Goal: Task Accomplishment & Management: Complete application form

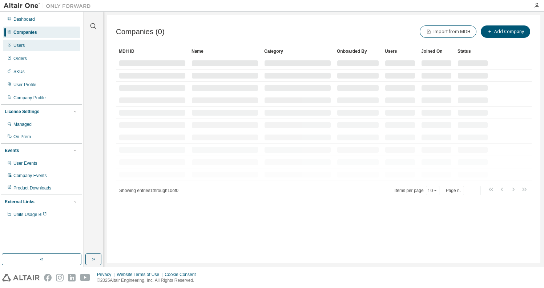
click at [35, 45] on div "Users" at bounding box center [41, 46] width 77 height 12
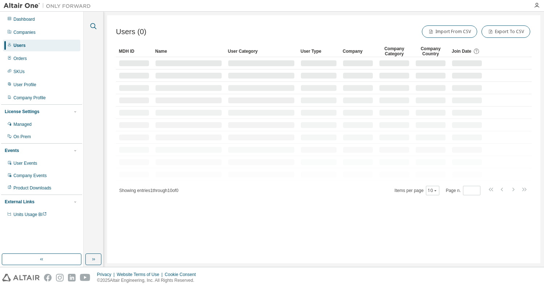
click at [94, 22] on icon "button" at bounding box center [93, 26] width 9 height 9
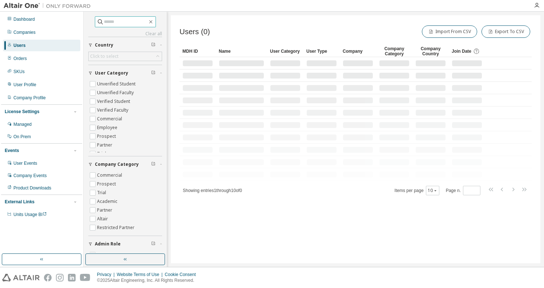
click at [106, 23] on input "text" at bounding box center [126, 21] width 44 height 7
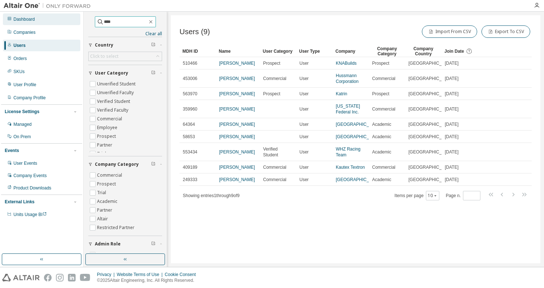
drag, startPoint x: 119, startPoint y: 21, endPoint x: 76, endPoint y: 18, distance: 43.3
click at [76, 18] on div "Dashboard Companies Users Orders SKUs User Profile Company Profile License Sett…" at bounding box center [272, 139] width 544 height 255
type input "**********"
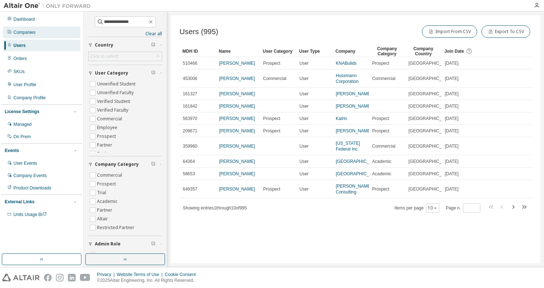
click at [40, 32] on div "Companies" at bounding box center [41, 33] width 77 height 12
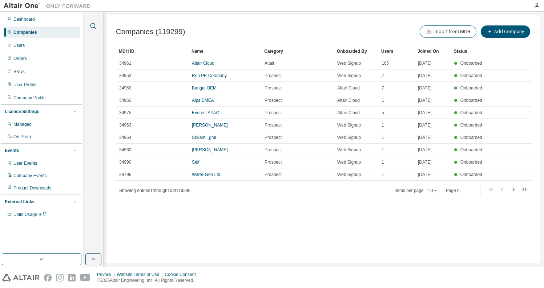
click at [91, 26] on icon "button" at bounding box center [93, 26] width 9 height 9
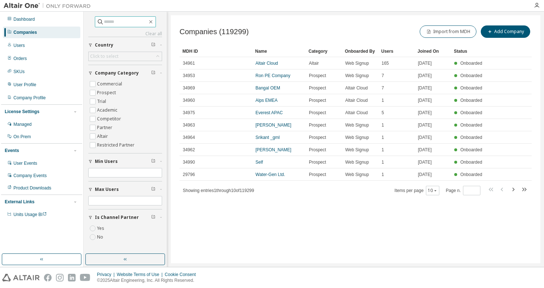
click at [116, 22] on input "text" at bounding box center [126, 21] width 44 height 7
type input "**********"
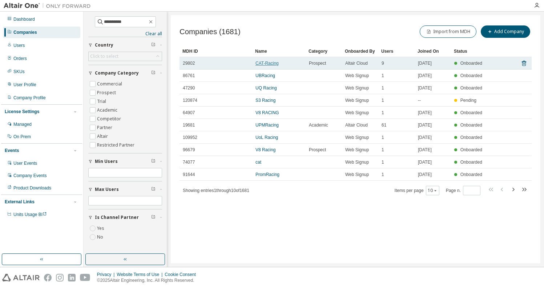
click at [268, 63] on link "CAT-Racing" at bounding box center [266, 63] width 23 height 5
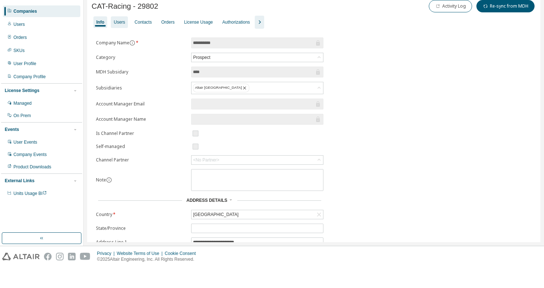
click at [121, 40] on div "Users" at bounding box center [119, 43] width 11 height 6
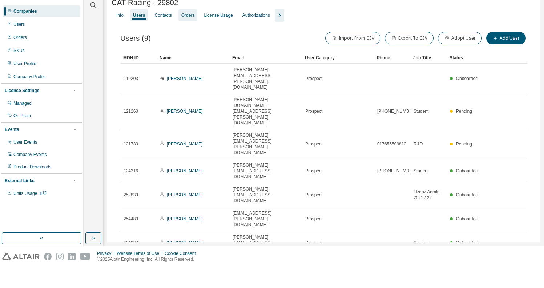
click at [192, 33] on div "Orders" at bounding box center [187, 36] width 13 height 6
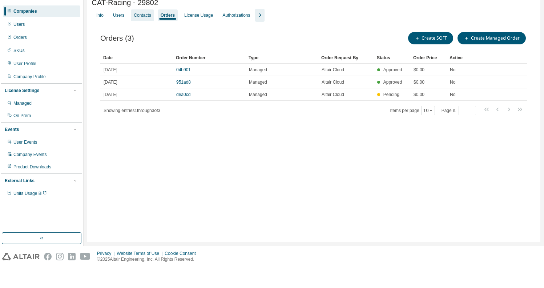
click at [149, 33] on div "Contacts" at bounding box center [142, 36] width 17 height 6
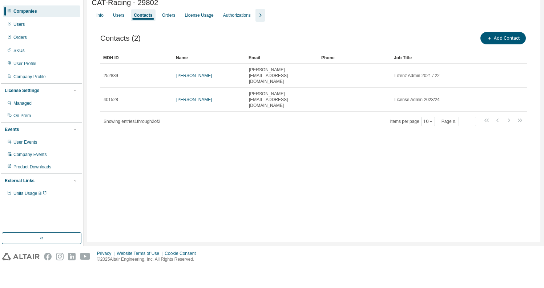
click at [264, 32] on icon "button" at bounding box center [260, 36] width 9 height 9
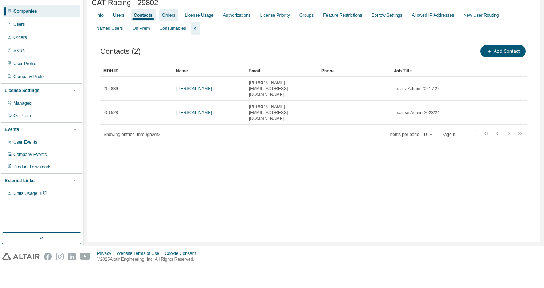
click at [170, 33] on div "Orders" at bounding box center [168, 36] width 13 height 6
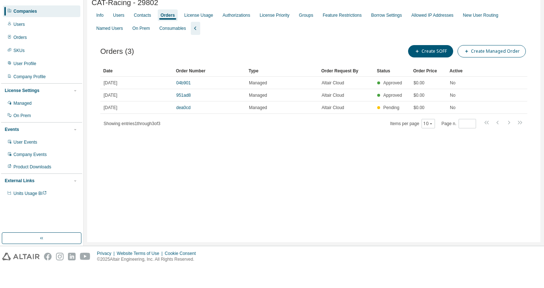
click at [482, 66] on button "Create Managed Order" at bounding box center [491, 72] width 68 height 12
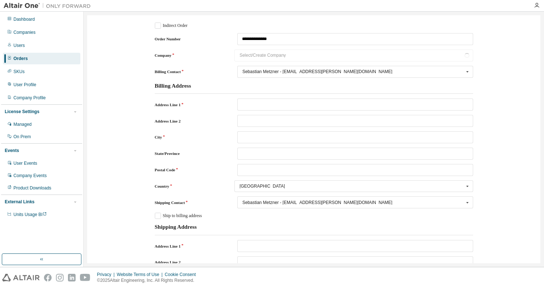
scroll to position [141, 0]
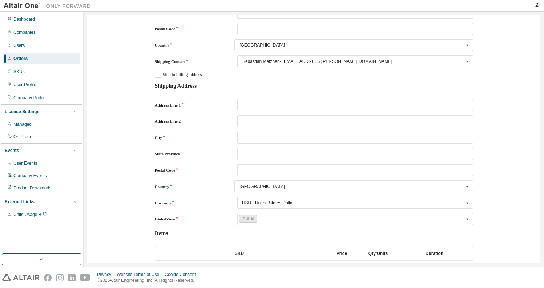
type input "**********"
type input "******"
type input "*****"
type input "**********"
type input "******"
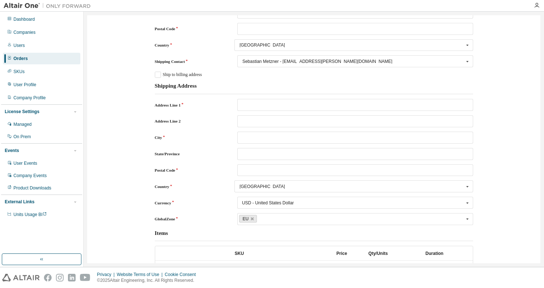
type input "*****"
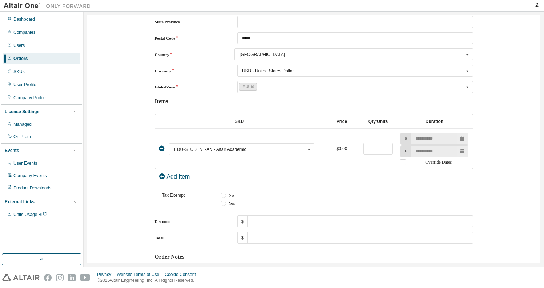
scroll to position [276, 0]
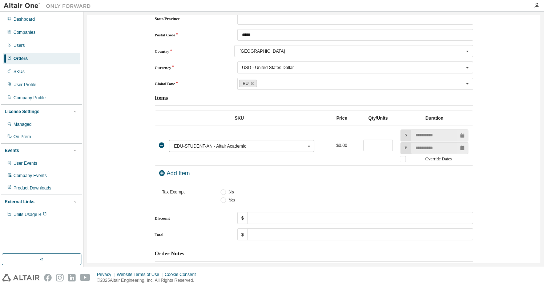
click at [297, 147] on div "EDU-STUDENT-AN - Altair Academic" at bounding box center [239, 146] width 131 height 4
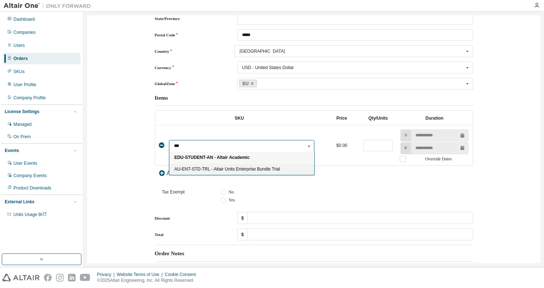
type input "***"
click at [222, 168] on span "AU-ENT-STD-TRL - Altair Units Enterprise Bundle Trial" at bounding box center [241, 169] width 135 height 4
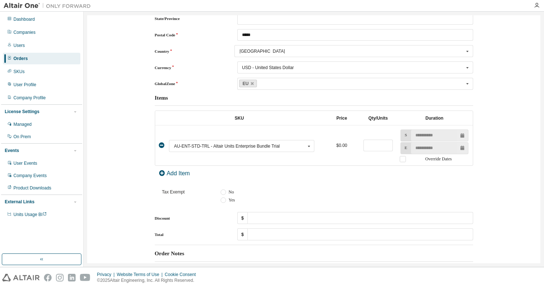
type input "****"
drag, startPoint x: 366, startPoint y: 142, endPoint x: 332, endPoint y: 125, distance: 38.0
click at [357, 142] on tr "AU-ENT-STD-TRL - Altair Units Enterprise Bundle Trial EDU-STUDENT-AN - Altair A…" at bounding box center [313, 145] width 317 height 40
type input "***"
click at [402, 158] on label "Override Dates" at bounding box center [434, 159] width 69 height 6
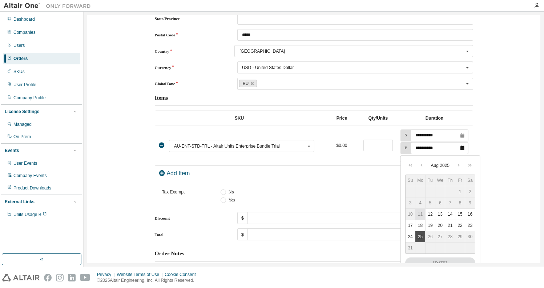
click at [445, 145] on input "**********" at bounding box center [439, 147] width 57 height 11
type input "**********"
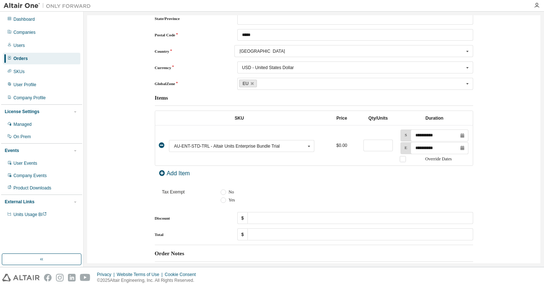
click at [308, 181] on div at bounding box center [314, 181] width 318 height 1
click at [224, 190] on label "No" at bounding box center [226, 192] width 13 height 6
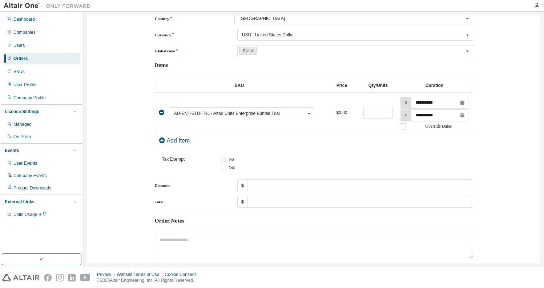
scroll to position [338, 0]
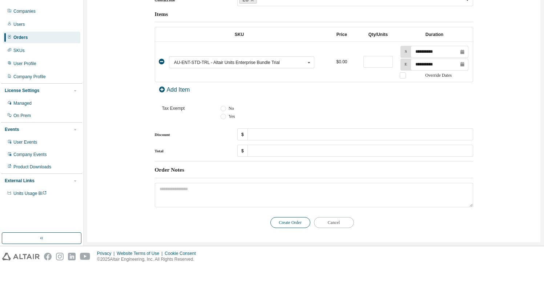
click at [289, 238] on button "Create Order" at bounding box center [290, 243] width 40 height 11
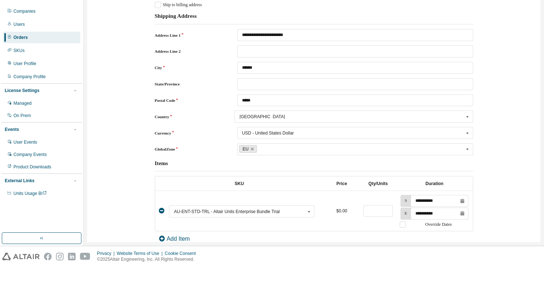
scroll to position [0, 0]
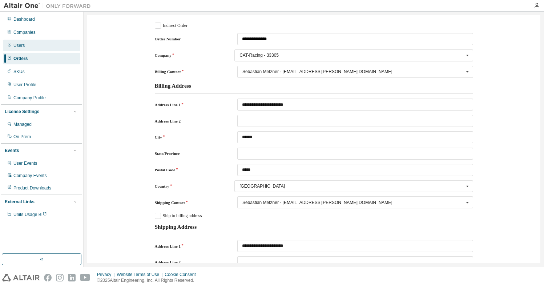
click at [25, 43] on div "Users" at bounding box center [41, 46] width 77 height 12
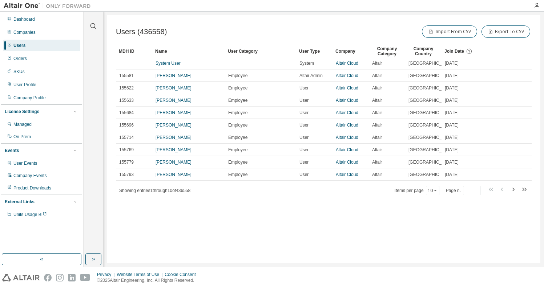
click at [92, 21] on div at bounding box center [93, 22] width 17 height 18
click at [92, 24] on icon "button" at bounding box center [93, 26] width 9 height 9
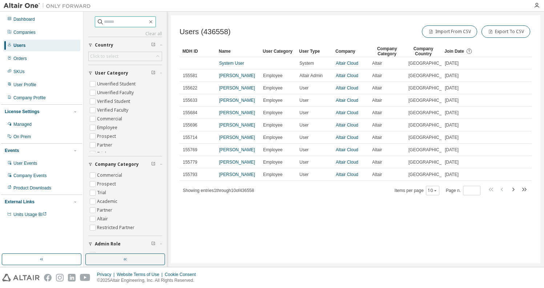
click at [121, 19] on input "text" at bounding box center [126, 21] width 44 height 7
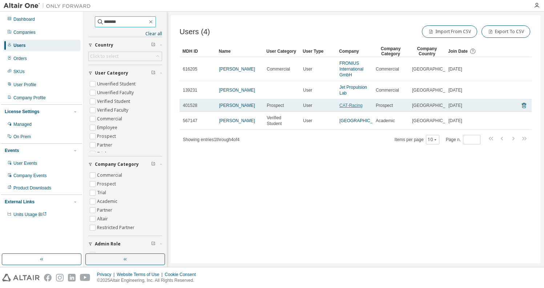
type input "*******"
click at [352, 105] on link "CAT-Racing" at bounding box center [350, 105] width 23 height 5
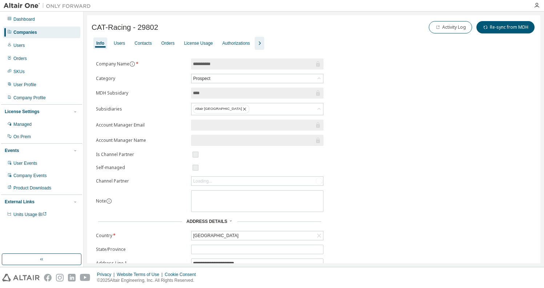
click at [264, 40] on icon "button" at bounding box center [259, 43] width 9 height 9
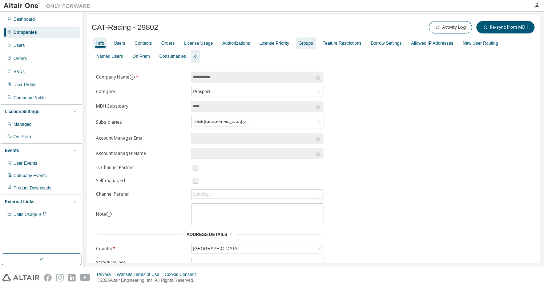
click at [313, 41] on div "Groups" at bounding box center [306, 43] width 14 height 6
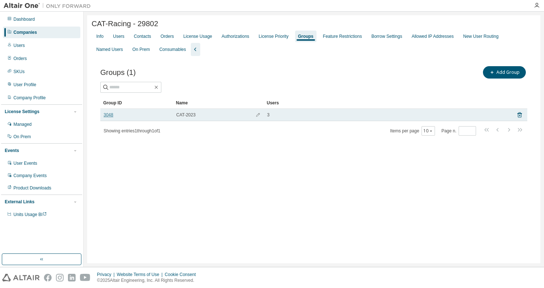
click at [109, 115] on link "3048" at bounding box center [109, 115] width 10 height 6
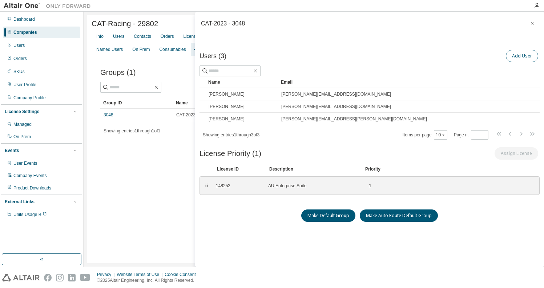
click at [520, 53] on button "Add User" at bounding box center [522, 56] width 32 height 12
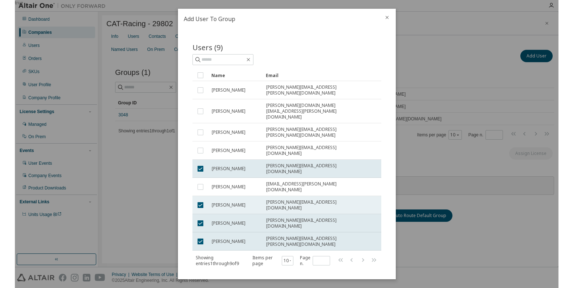
scroll to position [43, 0]
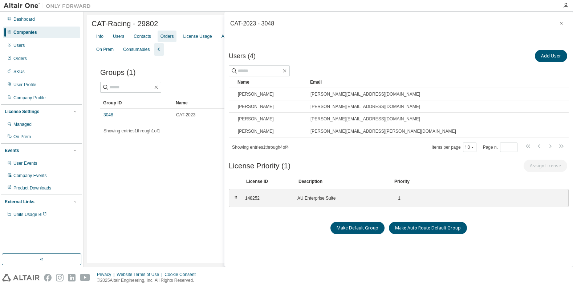
click at [174, 35] on div "Orders" at bounding box center [167, 36] width 13 height 6
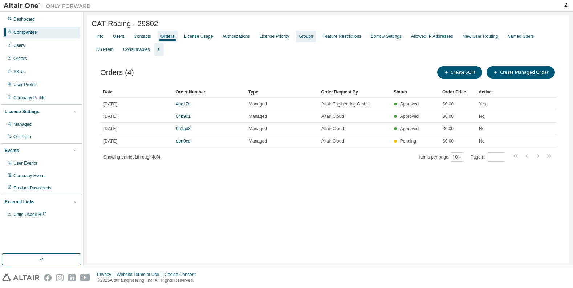
click at [313, 38] on div "Groups" at bounding box center [306, 36] width 14 height 6
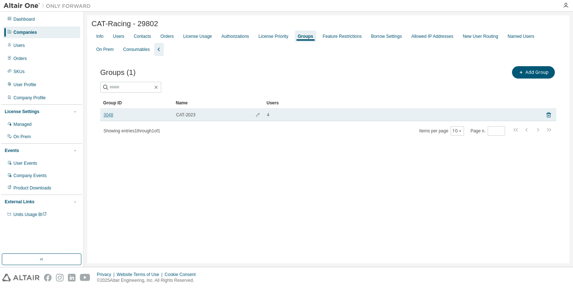
click at [110, 114] on link "3048" at bounding box center [109, 115] width 10 height 6
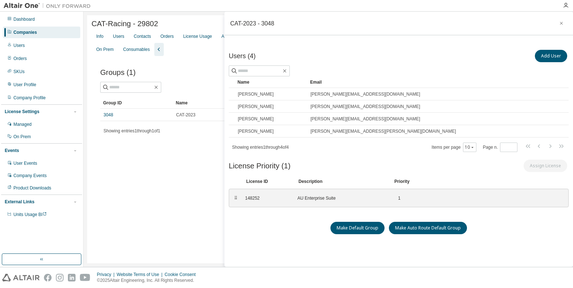
click at [42, 30] on div "Companies" at bounding box center [41, 33] width 77 height 12
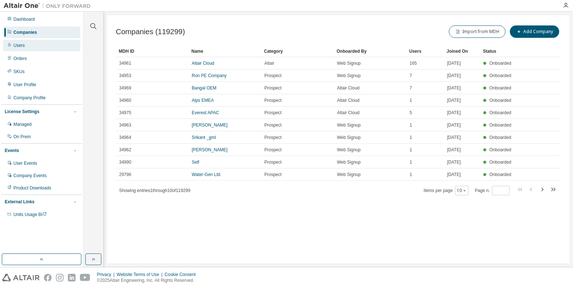
click at [35, 48] on div "Users" at bounding box center [41, 46] width 77 height 12
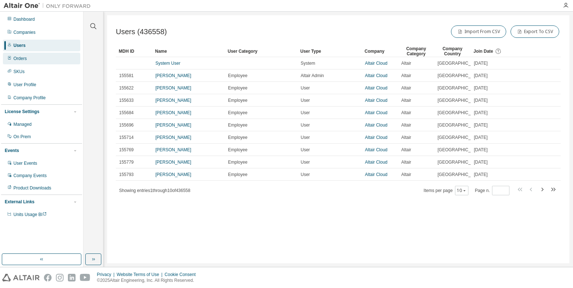
click at [34, 59] on div "Orders" at bounding box center [41, 59] width 77 height 12
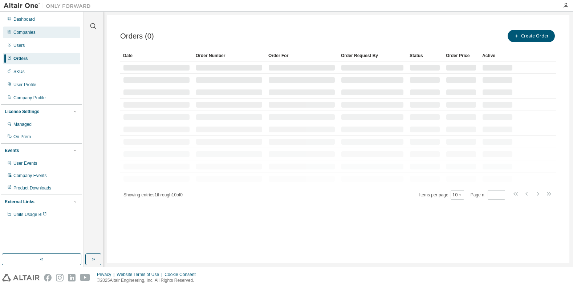
click at [25, 27] on div "Companies" at bounding box center [41, 33] width 77 height 12
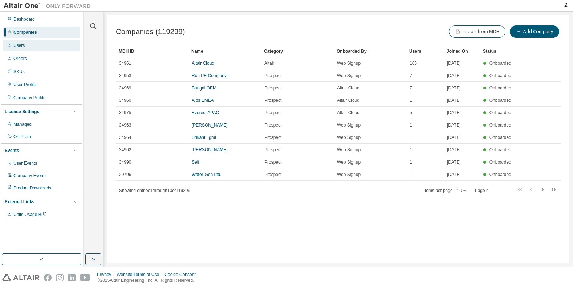
click at [28, 48] on div "Users" at bounding box center [41, 46] width 77 height 12
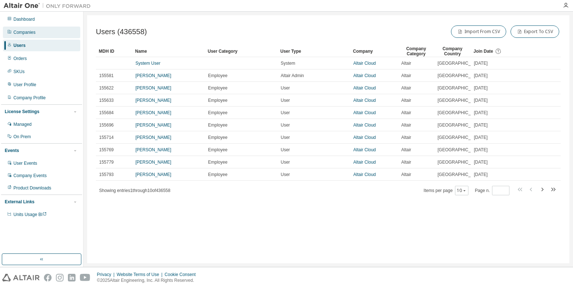
click at [33, 30] on div "Companies" at bounding box center [24, 32] width 22 height 6
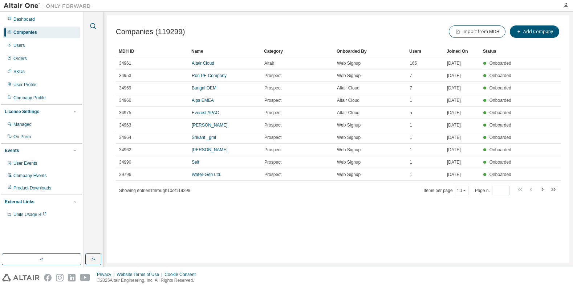
click at [92, 23] on icon "button" at bounding box center [93, 26] width 9 height 9
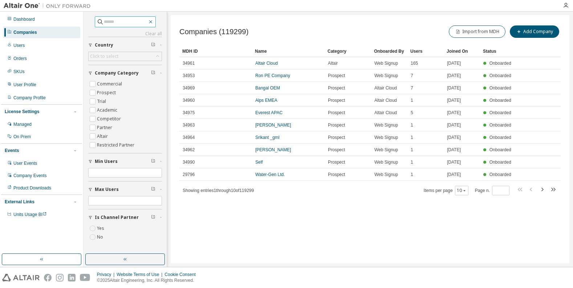
click at [154, 24] on icon "button" at bounding box center [151, 22] width 6 height 6
click at [123, 21] on input "text" at bounding box center [126, 21] width 44 height 7
type input "**********"
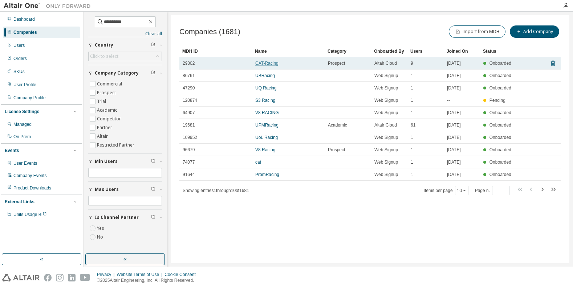
click at [271, 64] on link "CAT-Racing" at bounding box center [266, 63] width 23 height 5
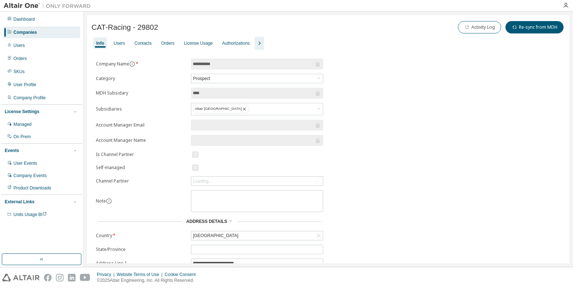
click at [264, 40] on icon "button" at bounding box center [259, 43] width 9 height 9
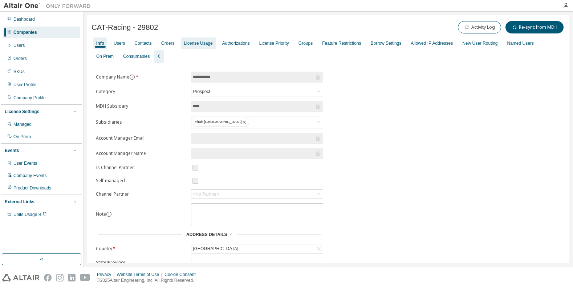
click at [207, 41] on div "License Usage" at bounding box center [198, 43] width 29 height 6
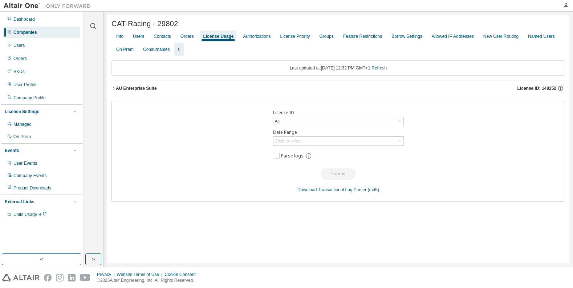
click at [540, 87] on span "License ID: 148252" at bounding box center [537, 88] width 39 height 6
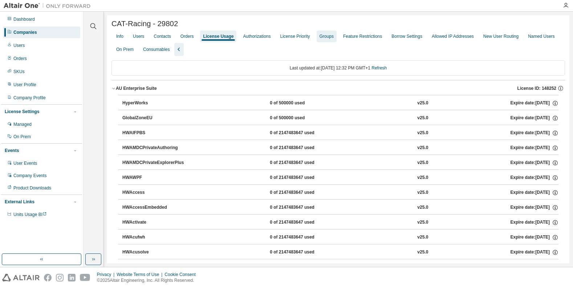
click at [334, 36] on div "Groups" at bounding box center [327, 36] width 14 height 6
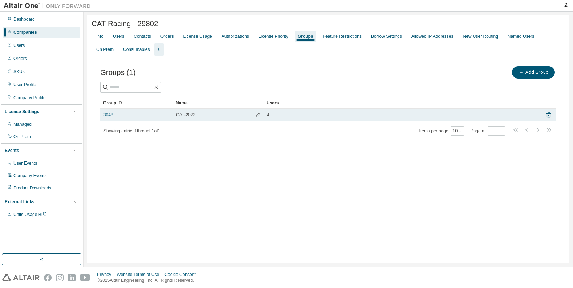
click at [109, 114] on link "3048" at bounding box center [109, 115] width 10 height 6
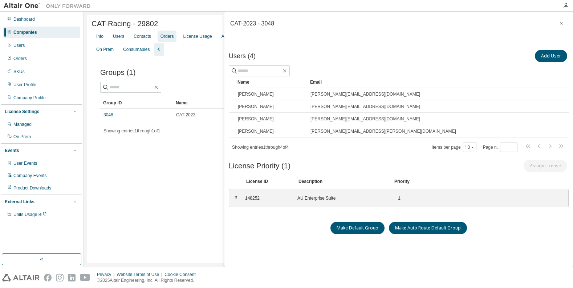
click at [171, 34] on div "Orders" at bounding box center [167, 36] width 13 height 6
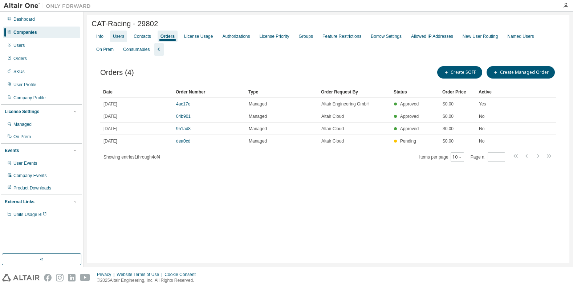
click at [118, 35] on div "Users" at bounding box center [118, 36] width 11 height 6
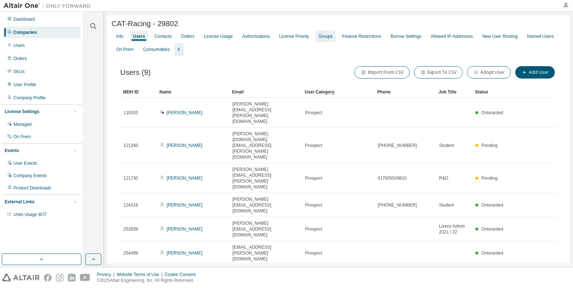
click at [333, 37] on div "Groups" at bounding box center [326, 36] width 14 height 6
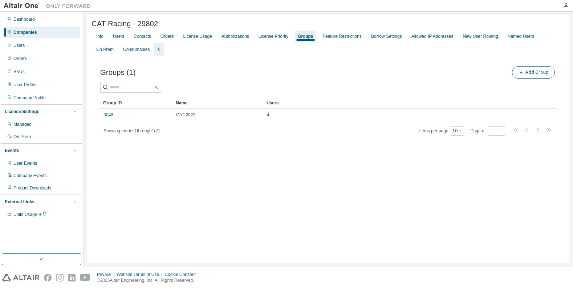
click at [539, 72] on button "Add Group" at bounding box center [533, 72] width 43 height 12
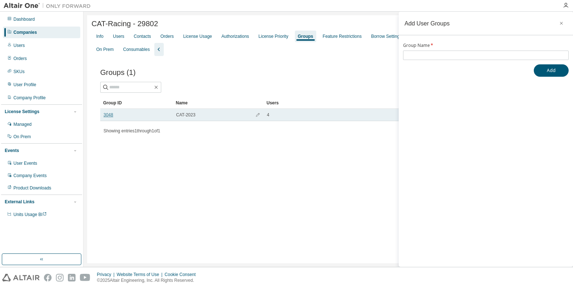
click at [109, 115] on link "3048" at bounding box center [109, 115] width 10 height 6
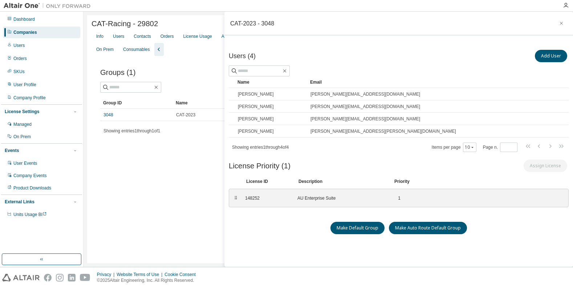
scroll to position [1, 0]
click at [146, 38] on div "Contacts" at bounding box center [142, 36] width 17 height 6
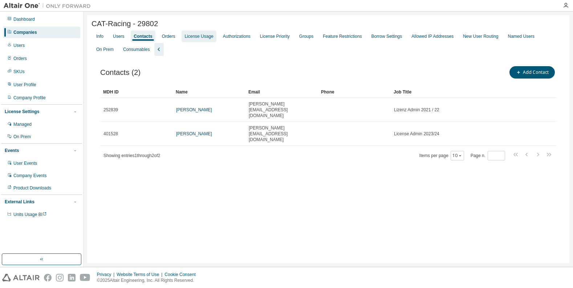
click at [197, 36] on div "License Usage" at bounding box center [199, 36] width 29 height 6
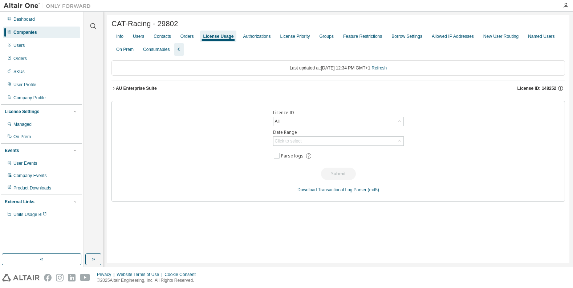
click at [543, 87] on span "License ID: 148252" at bounding box center [537, 88] width 39 height 6
